Goal: Find specific page/section: Find specific page/section

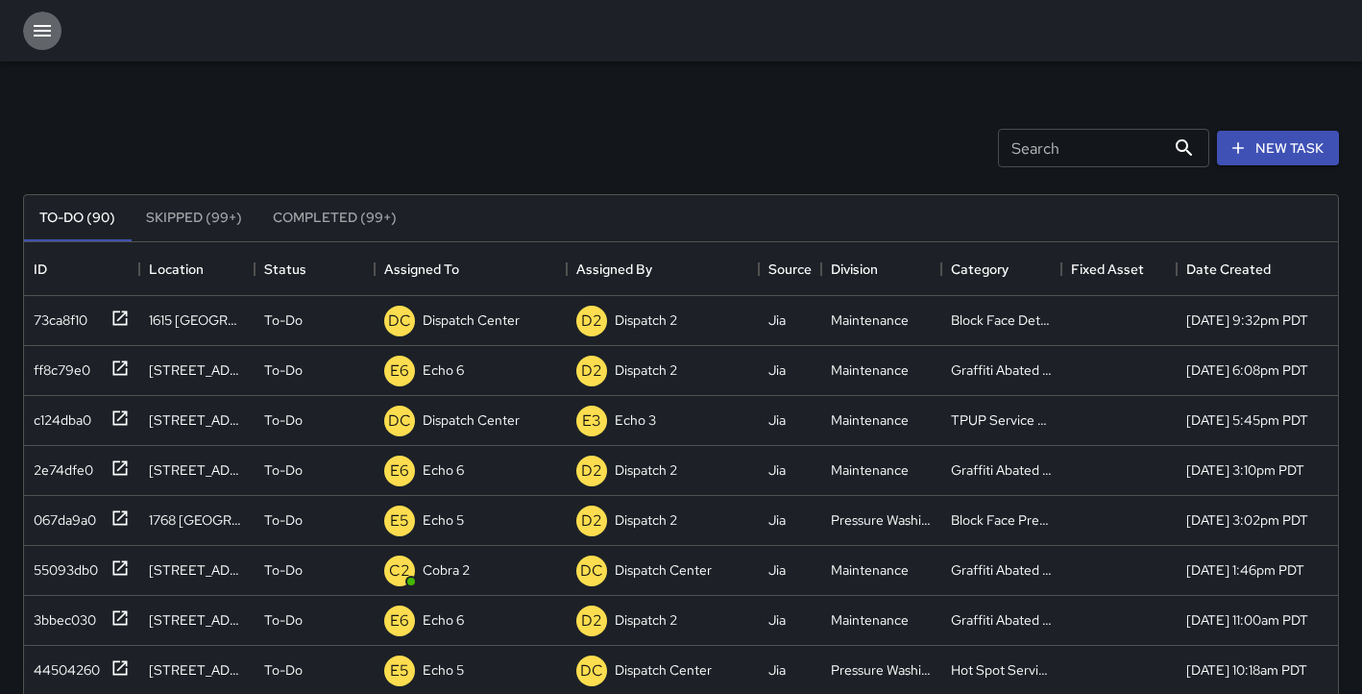
click at [45, 30] on icon "button" at bounding box center [42, 31] width 17 height 12
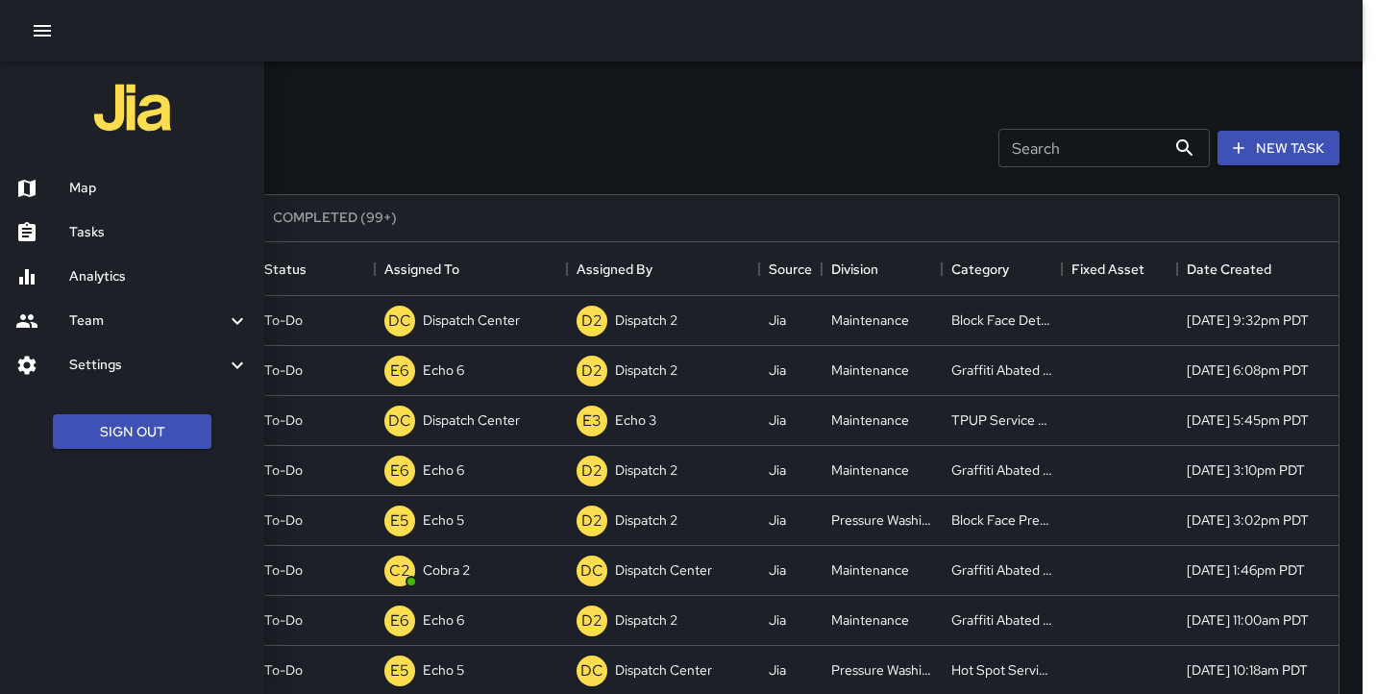
click at [79, 176] on div "Map" at bounding box center [132, 188] width 264 height 44
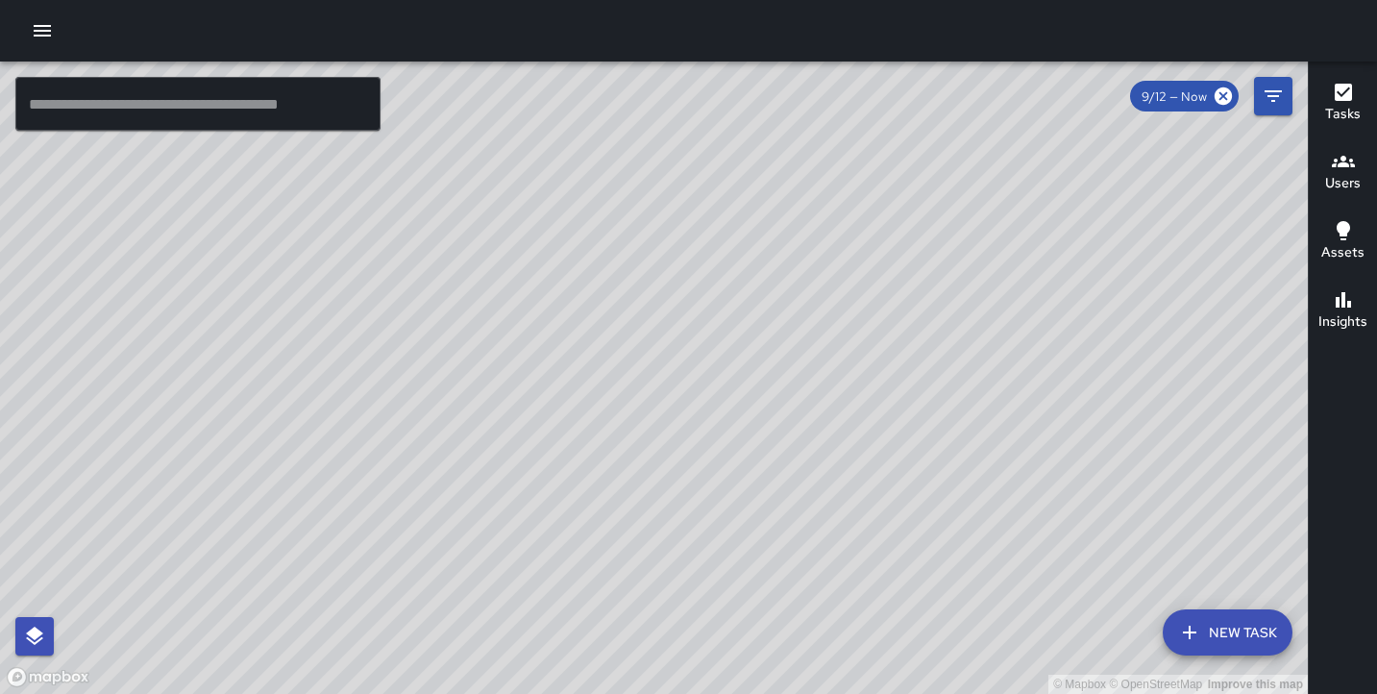
drag, startPoint x: 157, startPoint y: 118, endPoint x: 153, endPoint y: 106, distance: 13.1
click at [154, 110] on input "text" at bounding box center [197, 104] width 365 height 54
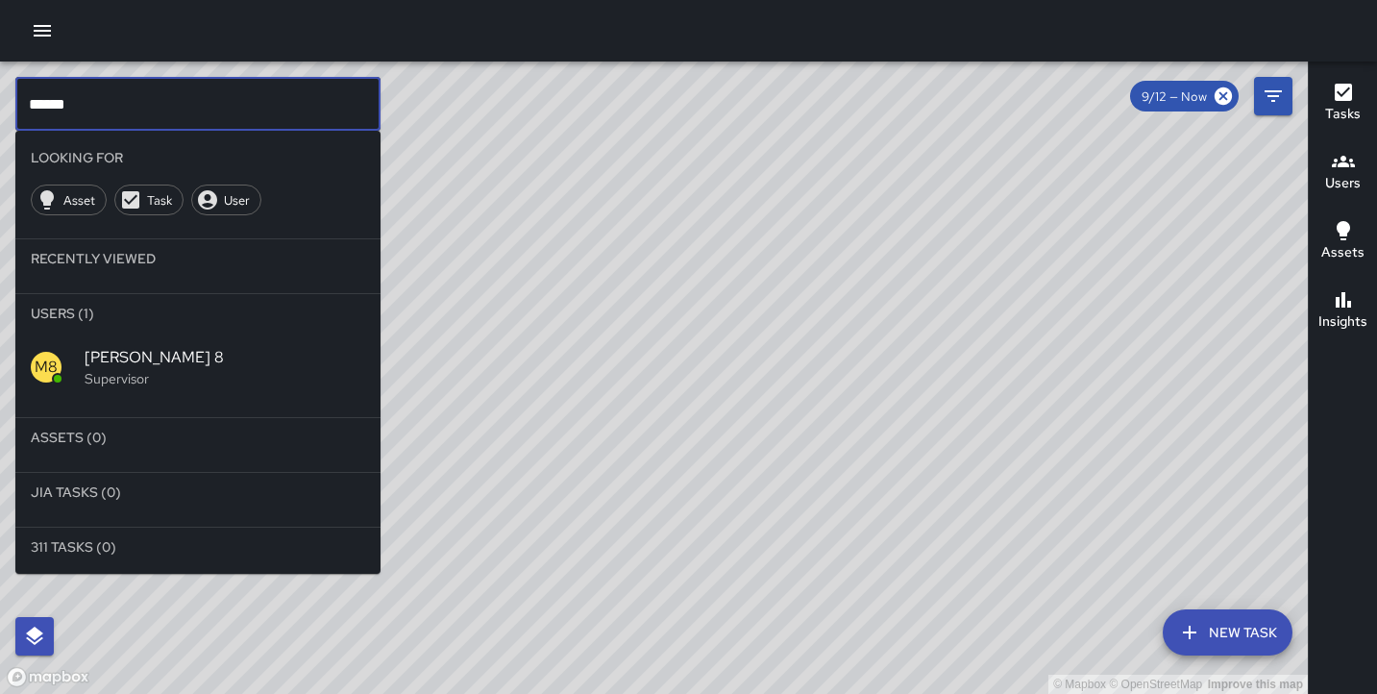
type input "******"
click at [1227, 86] on icon at bounding box center [1223, 96] width 21 height 21
click at [1154, 99] on span "9/12 — Now" at bounding box center [1174, 96] width 88 height 16
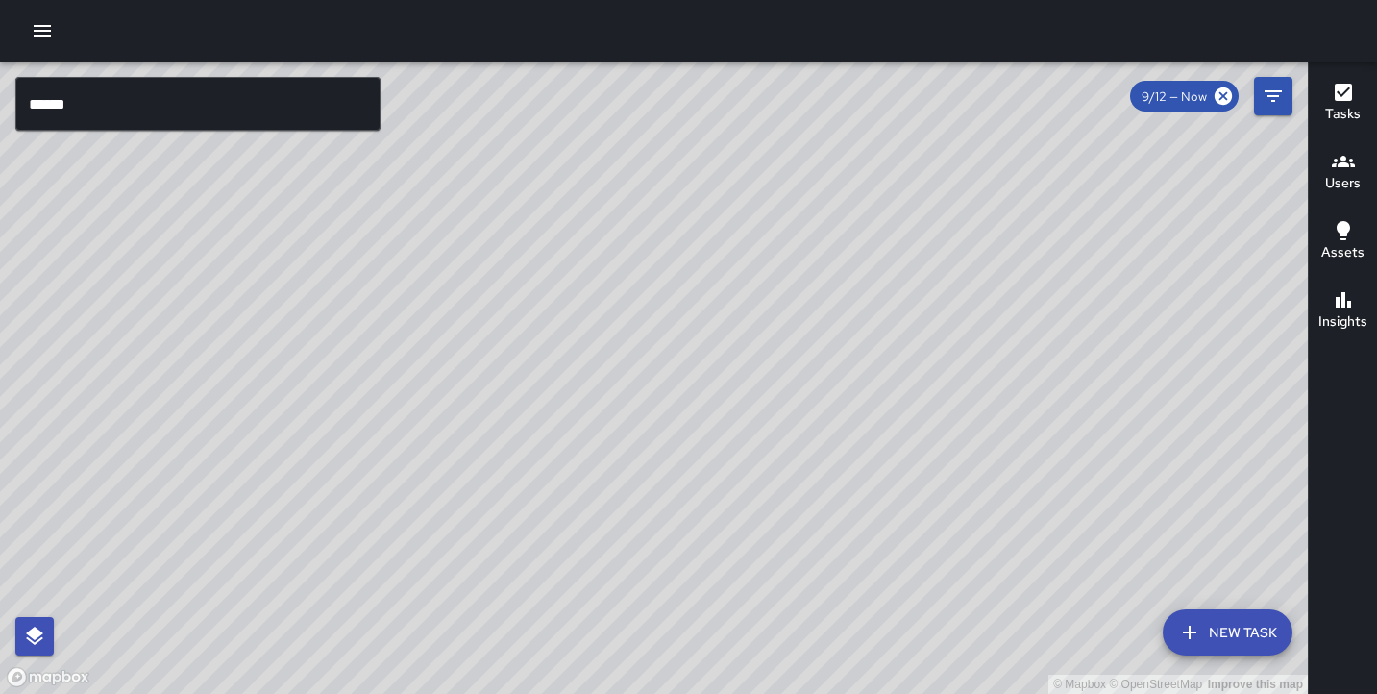
click at [1154, 100] on span "9/12 — Now" at bounding box center [1174, 96] width 88 height 16
click at [1285, 101] on button "Filters" at bounding box center [1273, 96] width 38 height 38
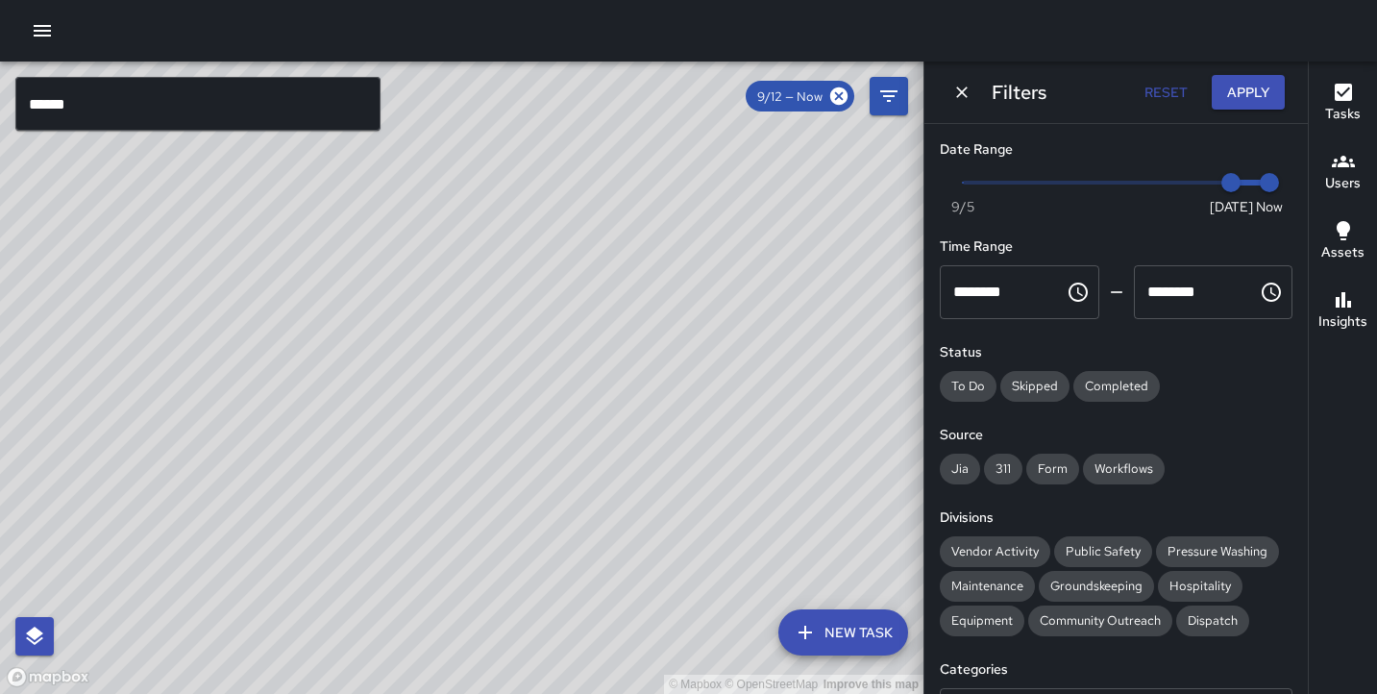
click at [1221, 186] on span "9/12" at bounding box center [1230, 182] width 19 height 19
type input "*"
click at [1175, 185] on span "Now [DATE] [DATE] 7:00 am" at bounding box center [1116, 182] width 307 height 29
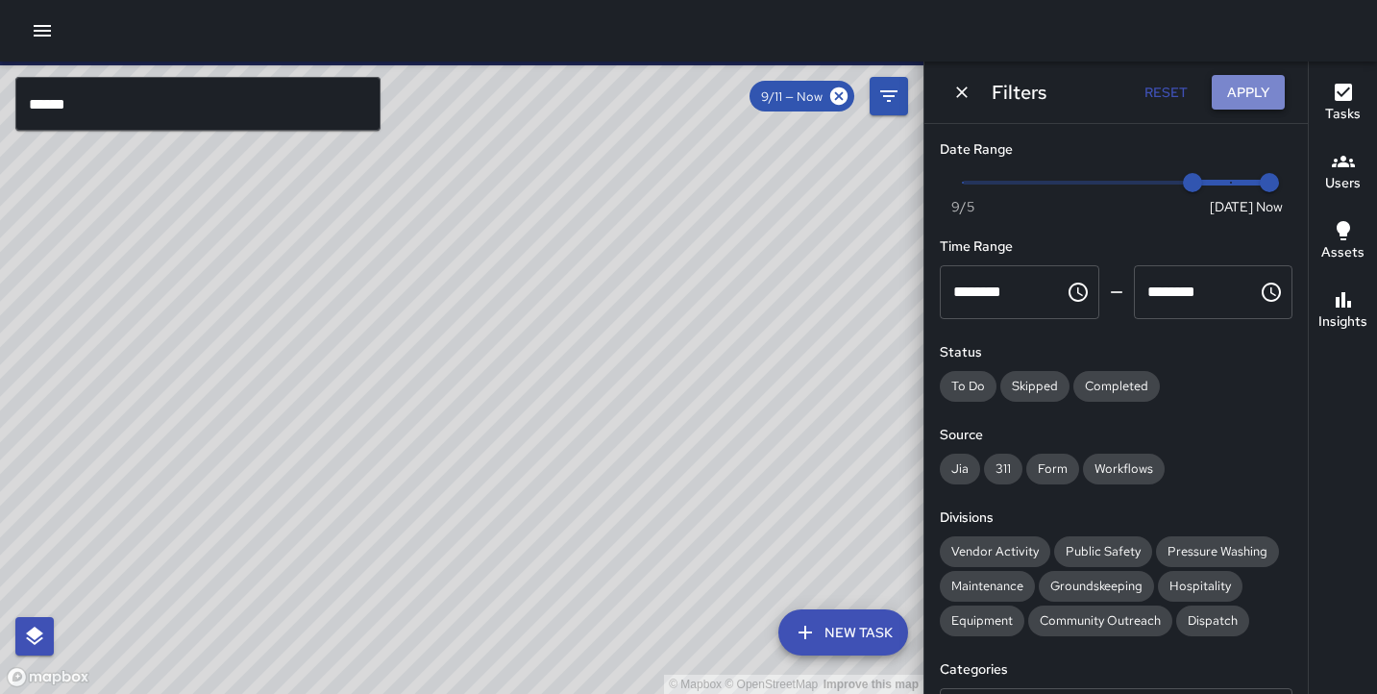
click at [1249, 88] on button "Apply" at bounding box center [1248, 93] width 73 height 36
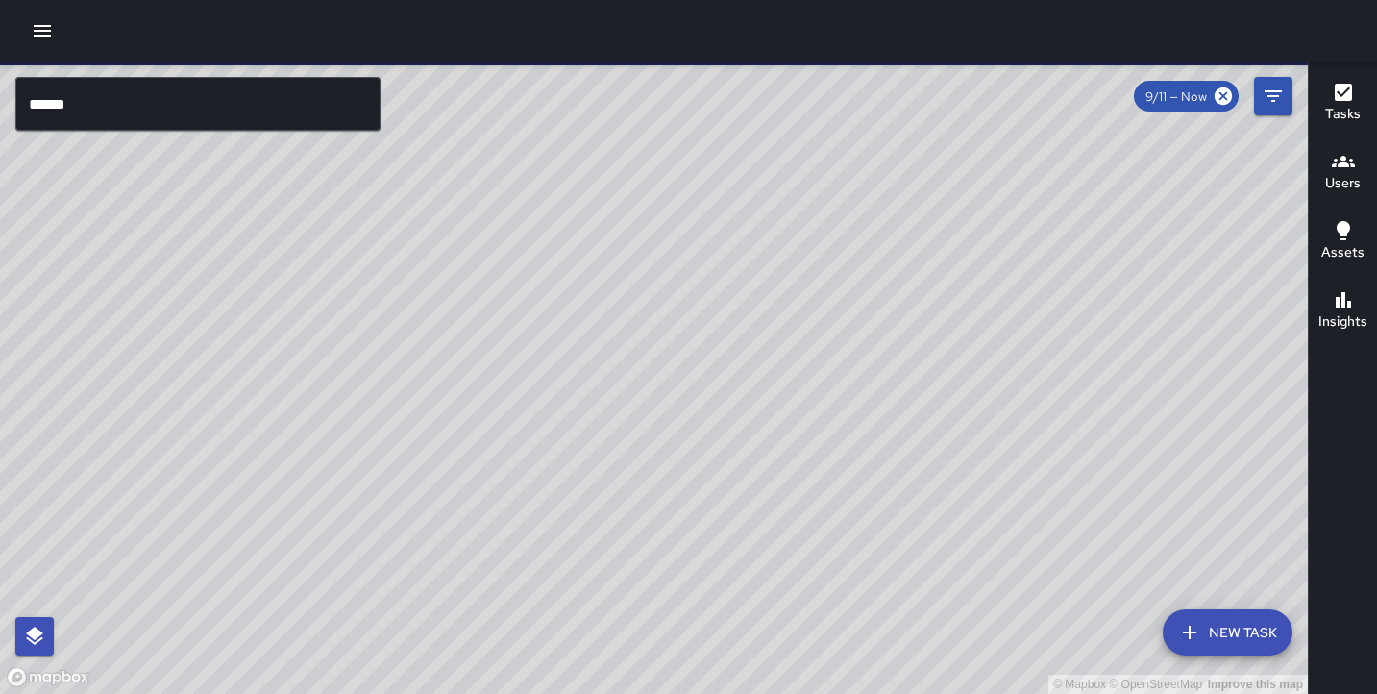
click at [125, 86] on input "******" at bounding box center [197, 104] width 365 height 54
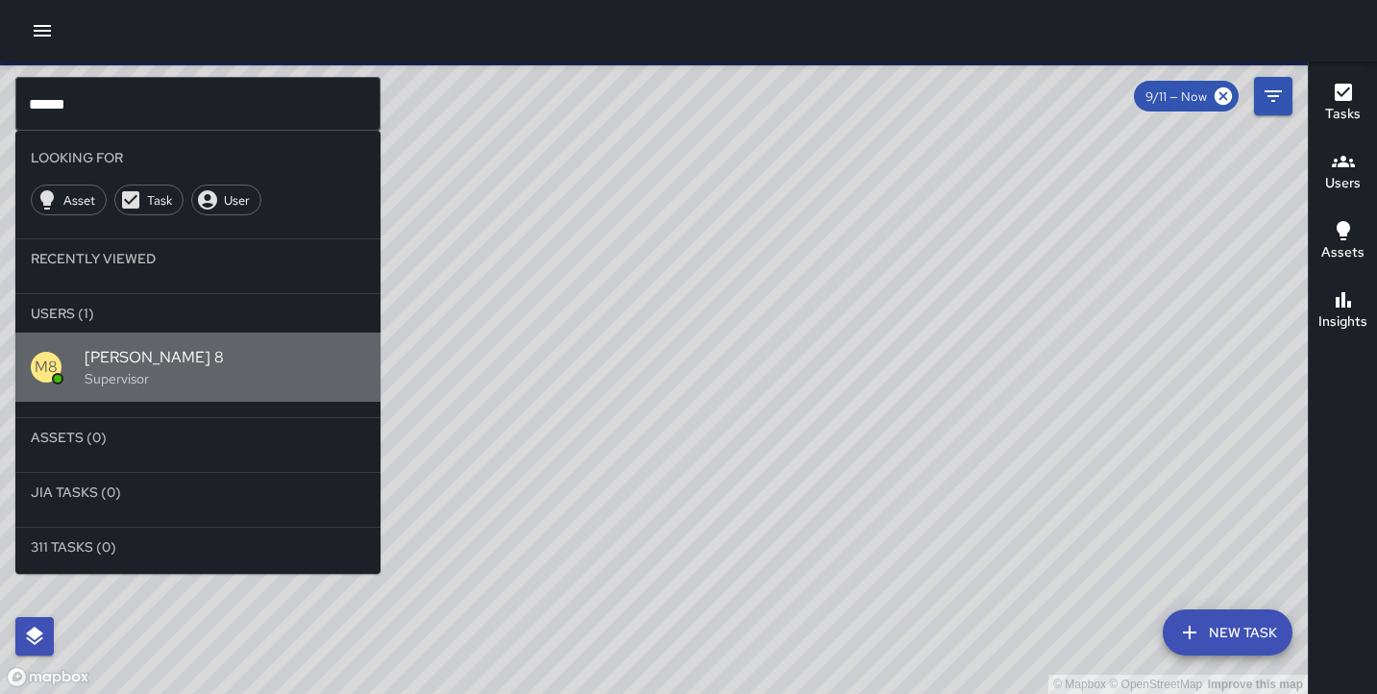
click at [108, 393] on div "M8 [PERSON_NAME] 8 Supervisor" at bounding box center [197, 366] width 365 height 69
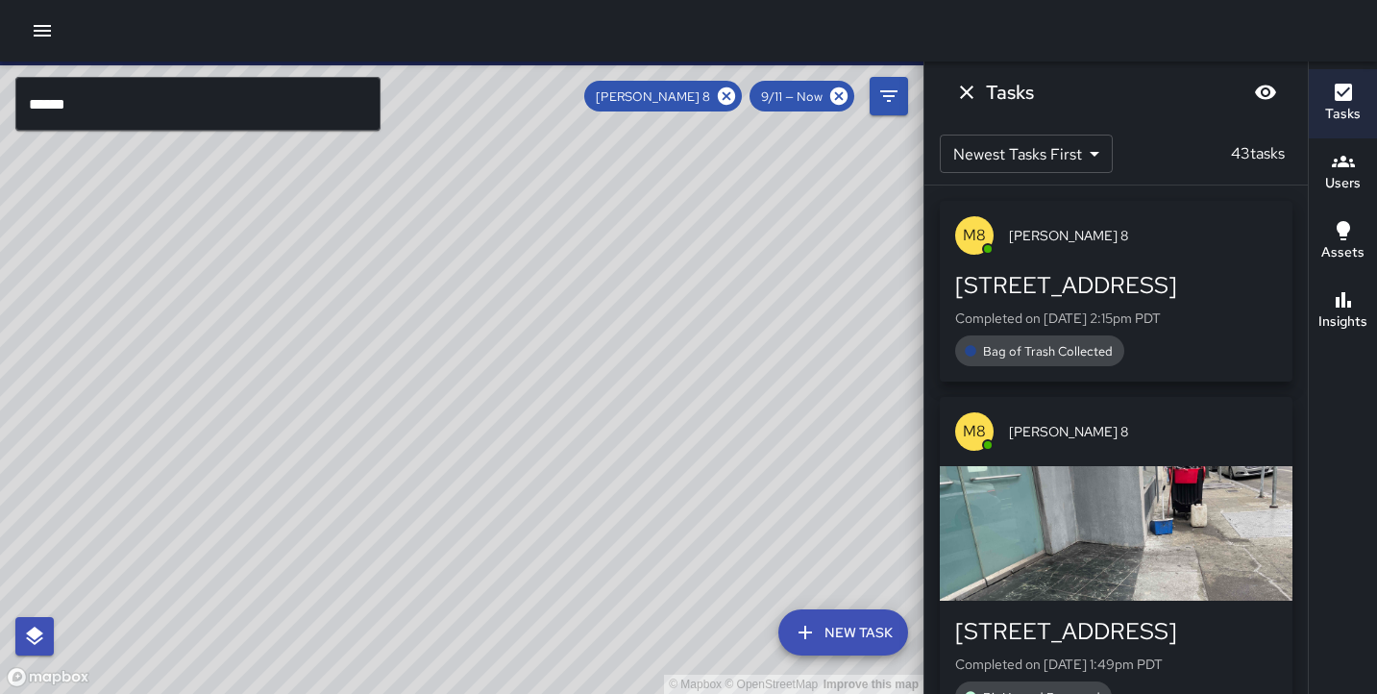
drag, startPoint x: 405, startPoint y: 264, endPoint x: 460, endPoint y: 878, distance: 616.4
click at [460, 693] on html "© Mapbox © OpenStreetMap Improve this map ****** ​ New Task [PERSON_NAME] 8 9/1…" at bounding box center [688, 347] width 1377 height 694
drag, startPoint x: 596, startPoint y: 505, endPoint x: 562, endPoint y: 124, distance: 382.9
click at [562, 124] on div "© Mapbox © OpenStreetMap Improve this map" at bounding box center [461, 377] width 923 height 632
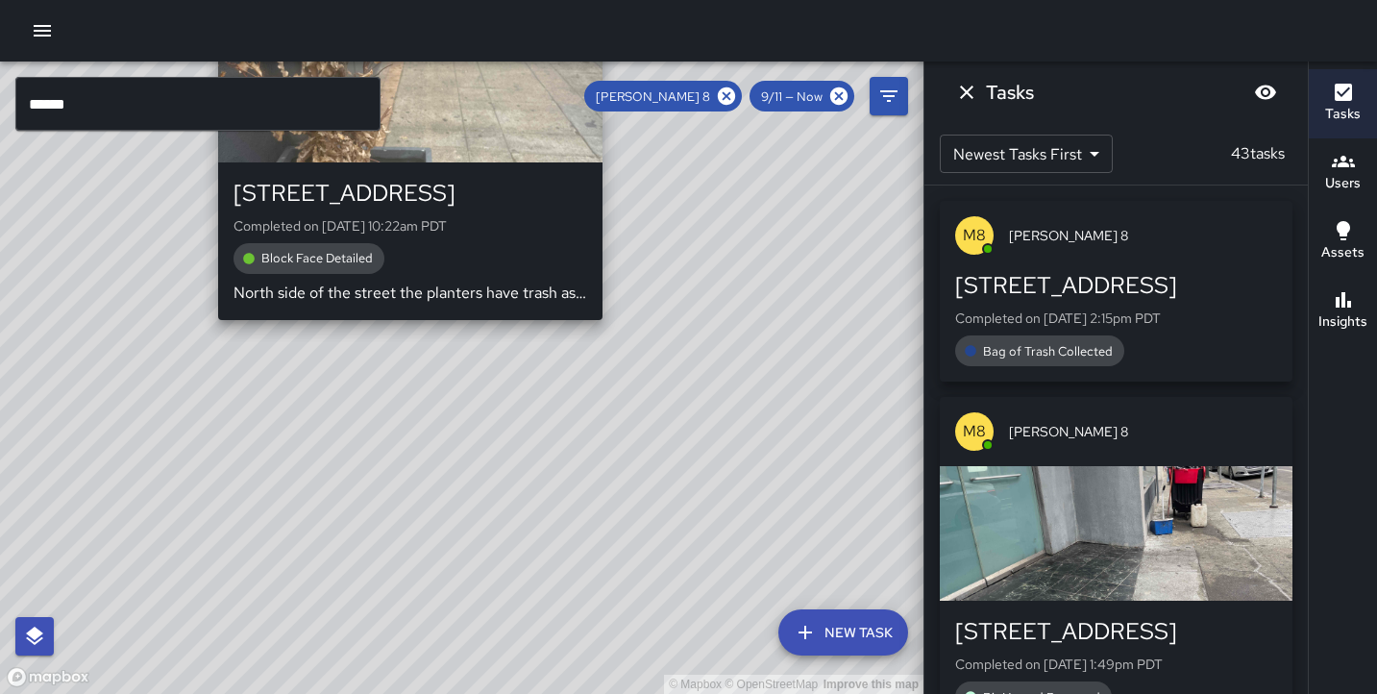
click at [406, 331] on div "© Mapbox © OpenStreetMap Improve this map M8 [PERSON_NAME] 8 [STREET_ADDRESS] C…" at bounding box center [461, 377] width 923 height 632
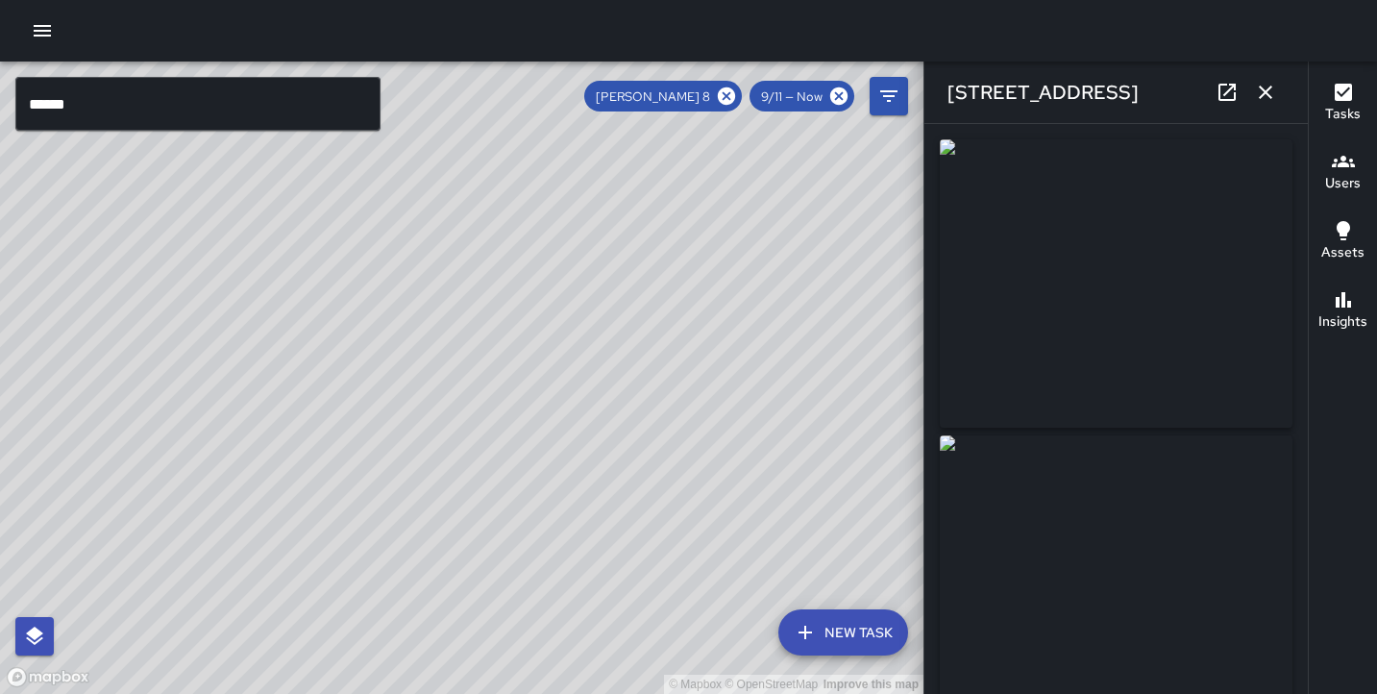
click at [405, 331] on div "© Mapbox © OpenStreetMap Improve this map" at bounding box center [461, 377] width 923 height 632
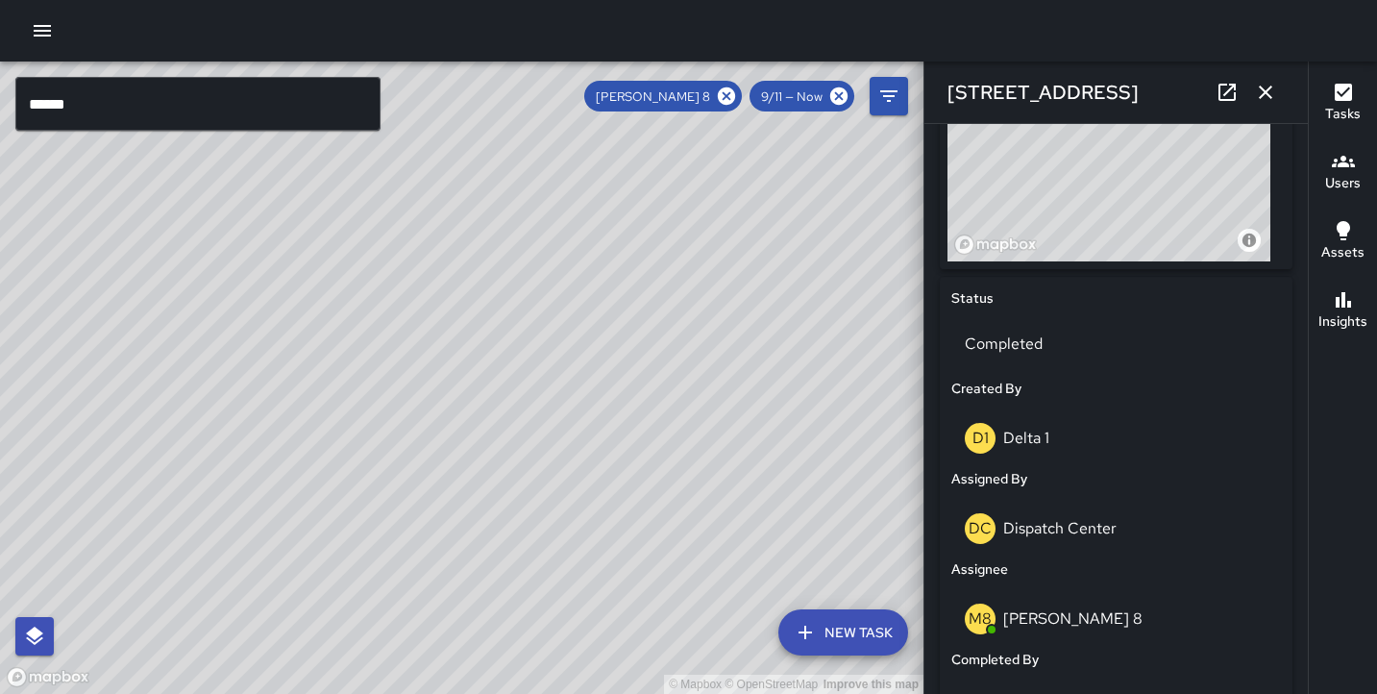
scroll to position [737, 0]
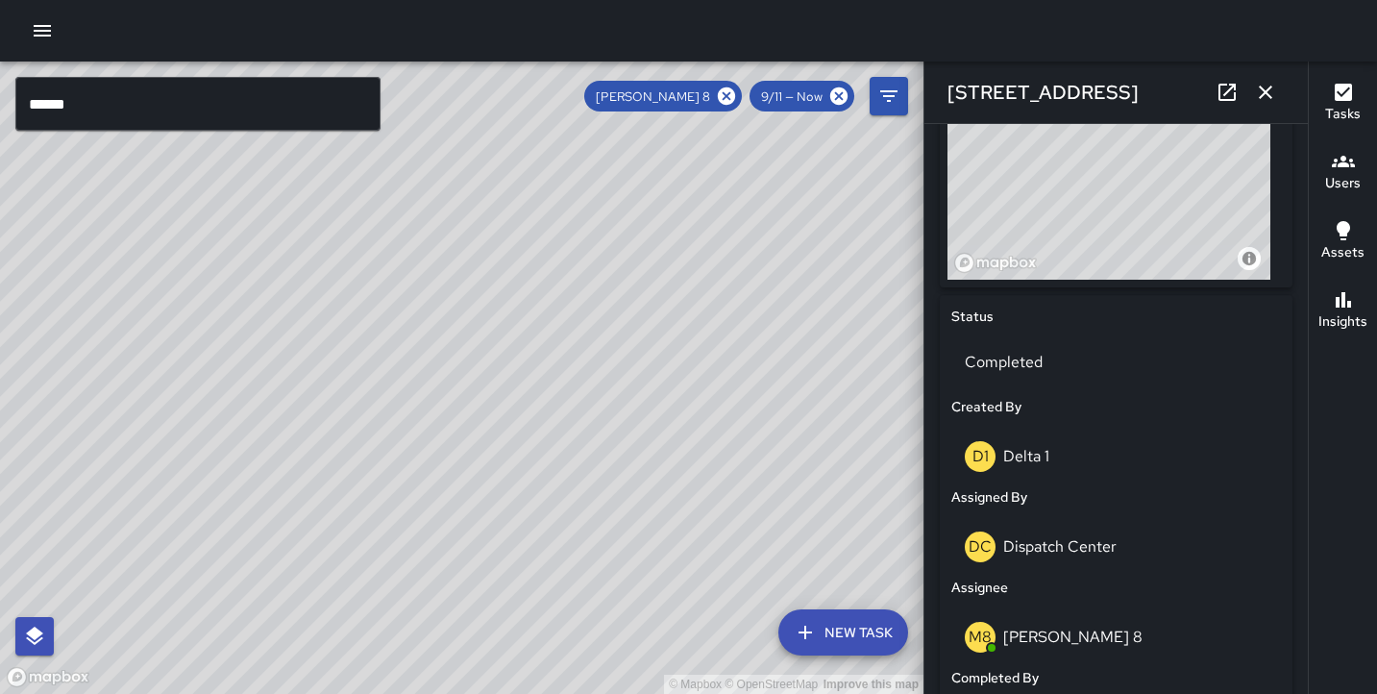
click at [436, 253] on div "© Mapbox © OpenStreetMap Improve this map" at bounding box center [461, 377] width 923 height 632
click at [846, 106] on icon at bounding box center [838, 96] width 21 height 21
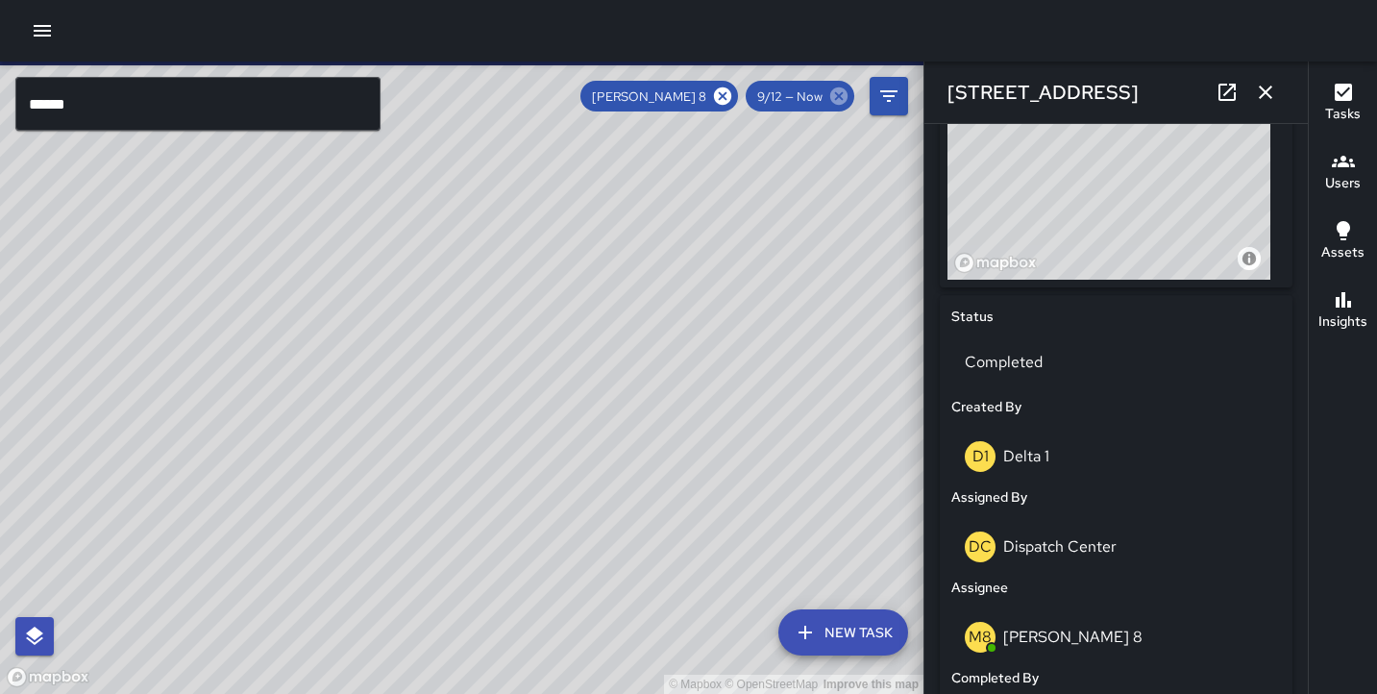
click at [845, 105] on icon at bounding box center [838, 96] width 21 height 21
click at [840, 100] on icon at bounding box center [838, 95] width 17 height 17
click at [724, 96] on icon at bounding box center [722, 96] width 21 height 21
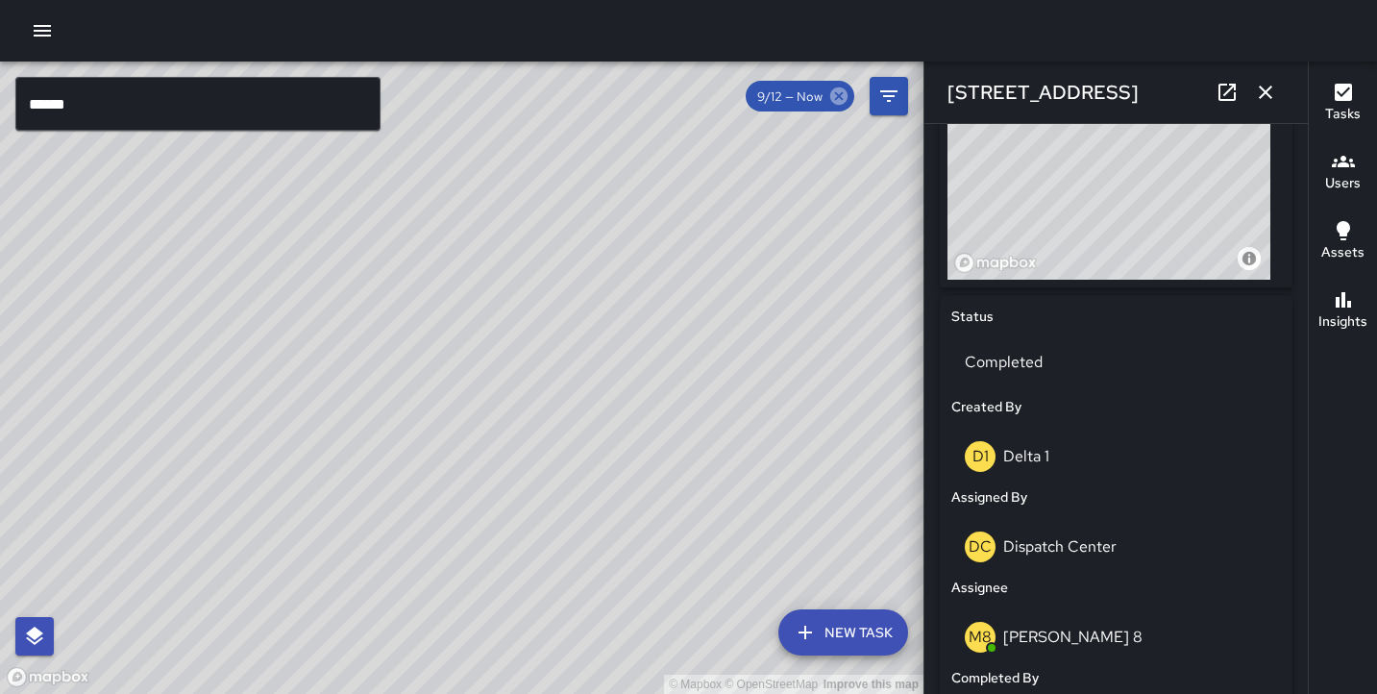
click at [837, 99] on icon at bounding box center [838, 95] width 17 height 17
click at [1270, 101] on icon "button" at bounding box center [1265, 92] width 23 height 23
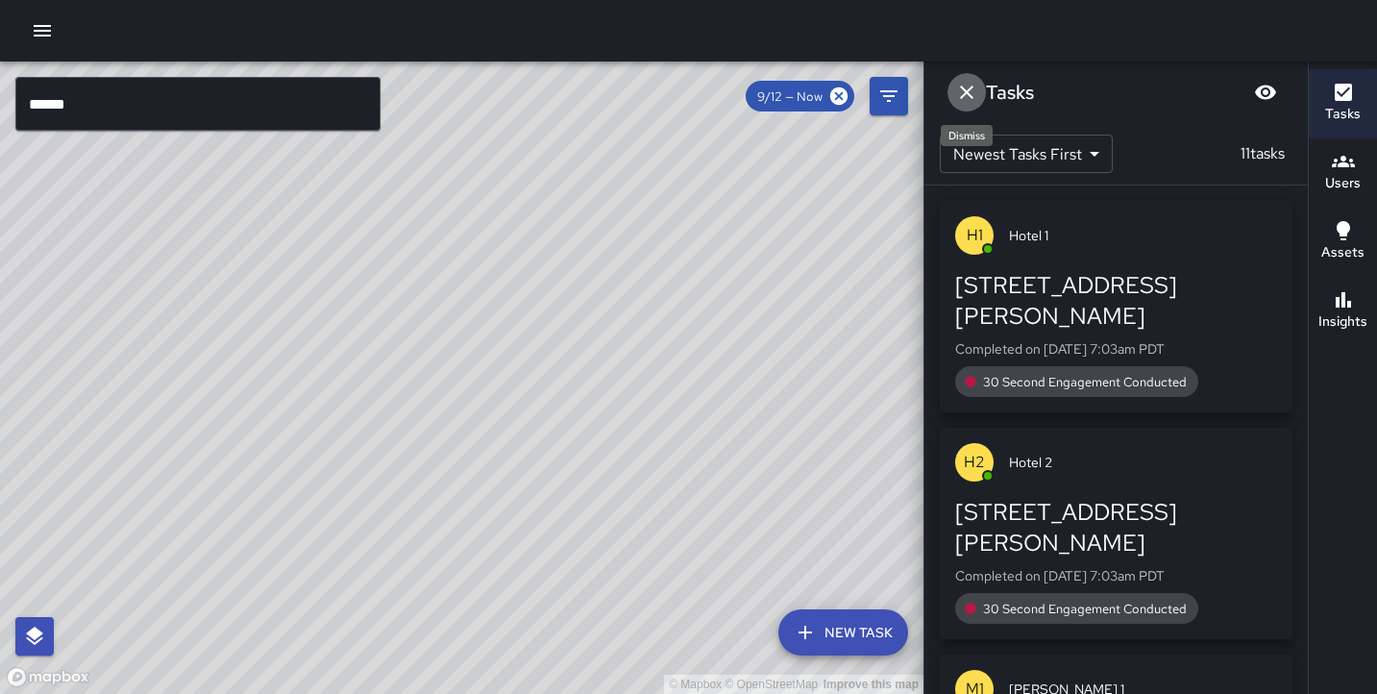
click at [974, 91] on icon "Dismiss" at bounding box center [966, 92] width 23 height 23
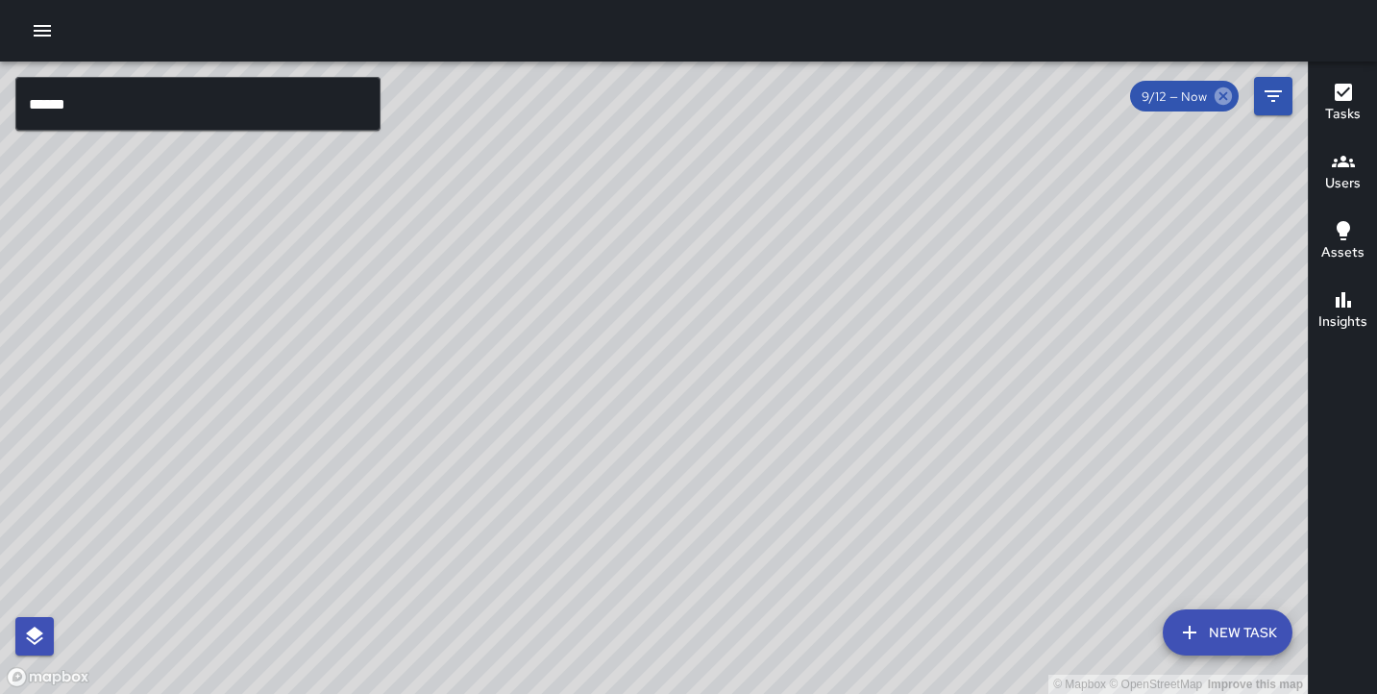
click at [1224, 94] on icon at bounding box center [1223, 96] width 21 height 21
click at [503, 273] on div "© Mapbox © OpenStreetMap Improve this map" at bounding box center [654, 377] width 1308 height 632
